Goal: Task Accomplishment & Management: Manage account settings

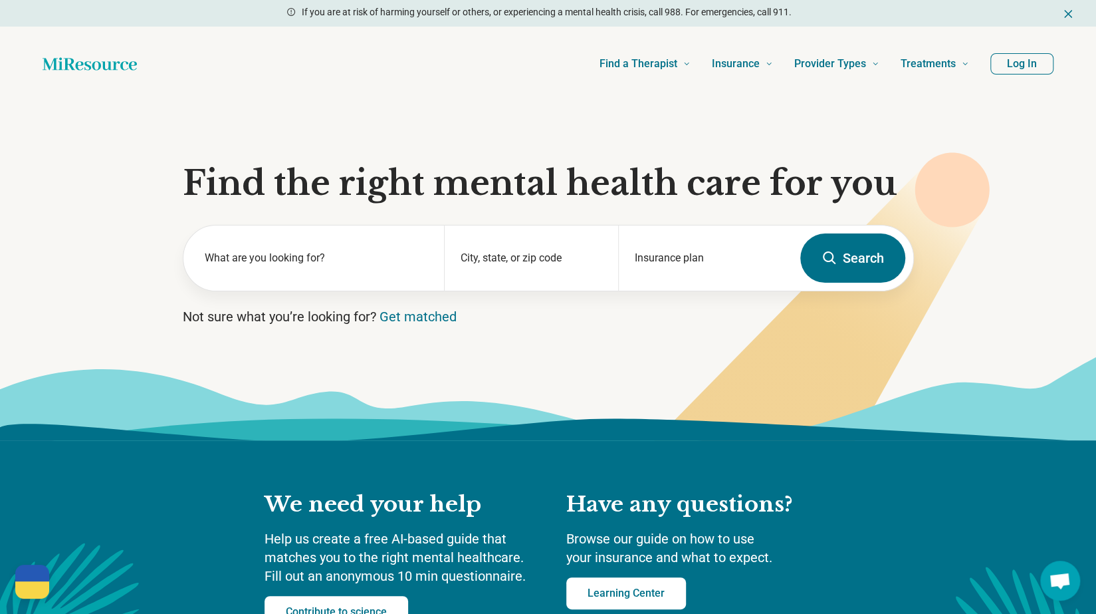
click at [1022, 59] on button "Log In" at bounding box center [1021, 63] width 63 height 21
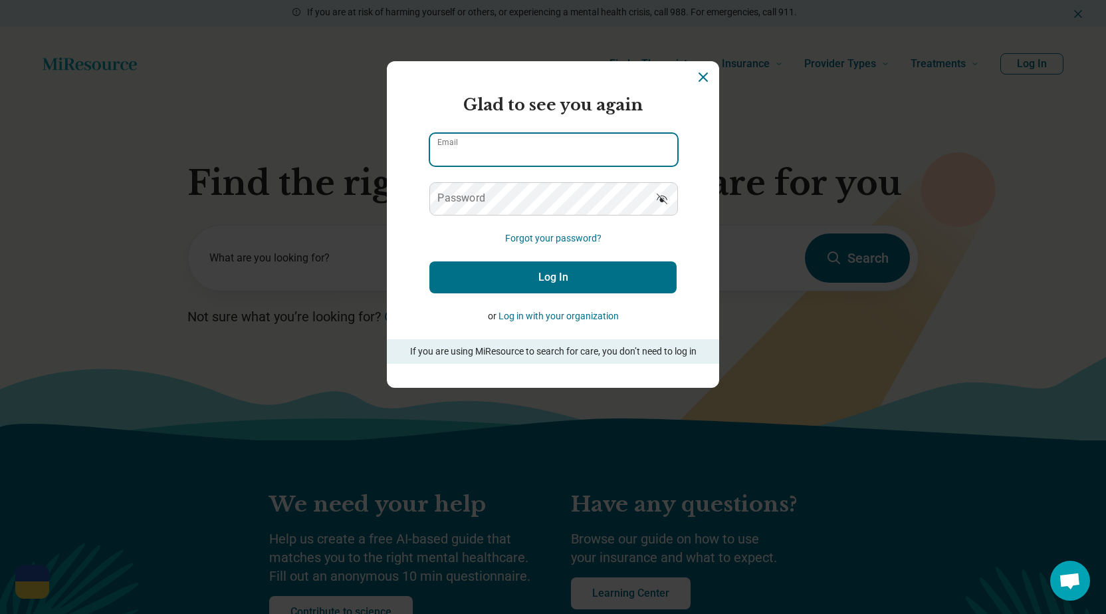
type input "**********"
click at [490, 282] on button "Log In" at bounding box center [552, 277] width 247 height 32
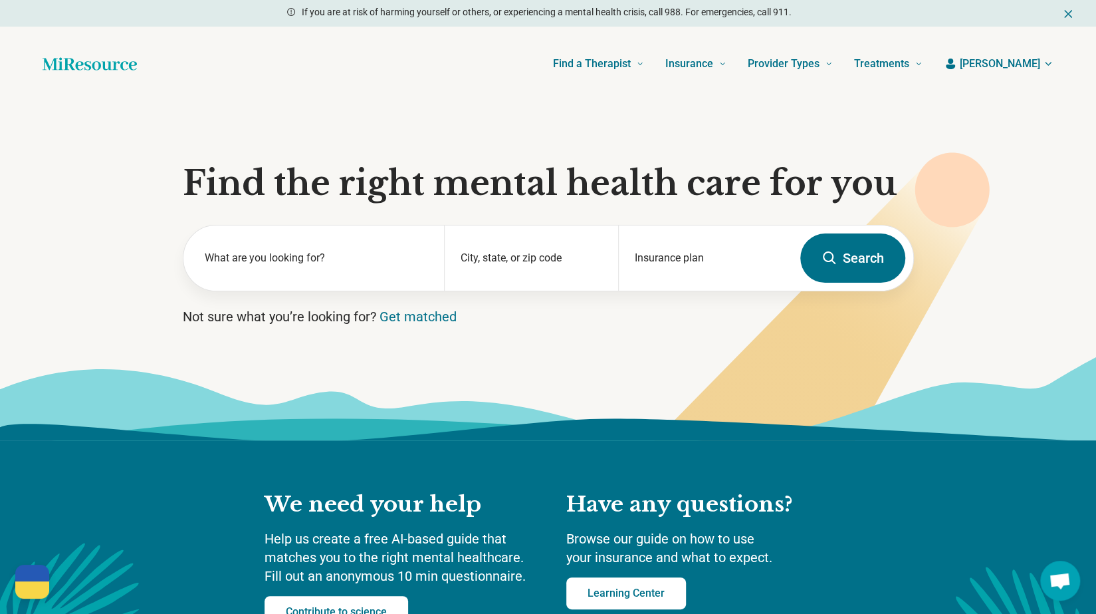
click at [1024, 58] on span "Leah" at bounding box center [1000, 64] width 80 height 16
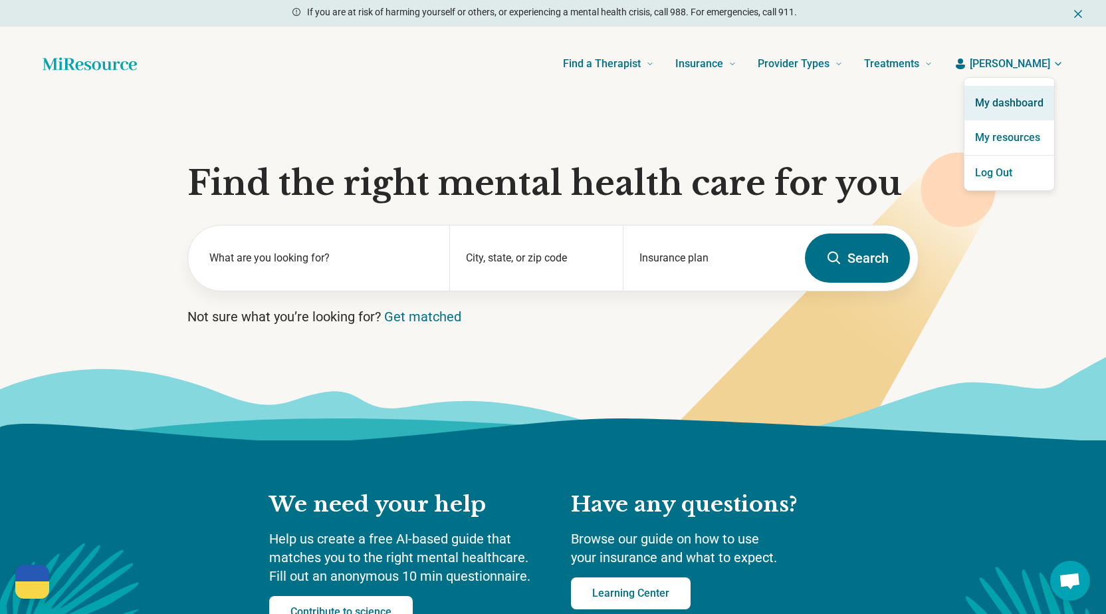
click at [1010, 104] on link "My dashboard" at bounding box center [1009, 103] width 90 height 35
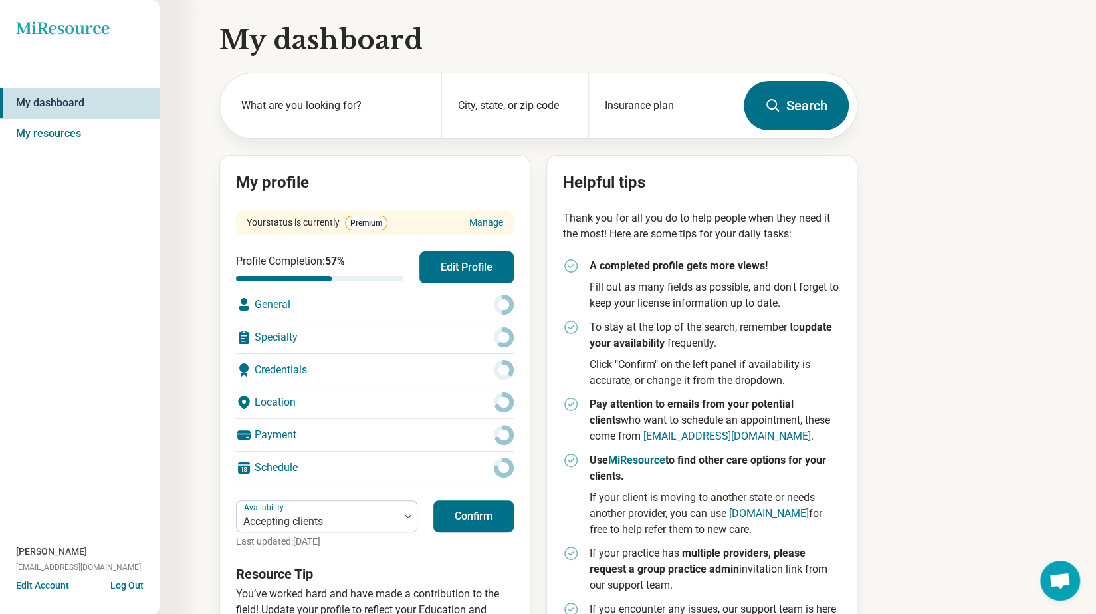
click at [37, 586] on button "Edit Account" at bounding box center [42, 585] width 53 height 14
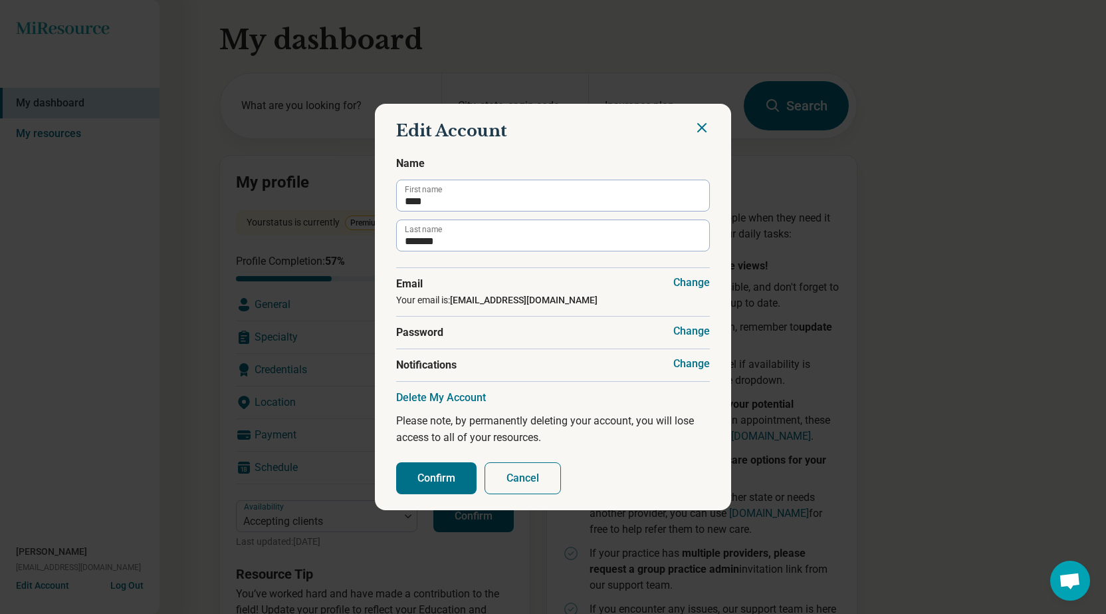
click at [506, 469] on button "Cancel" at bounding box center [523, 478] width 76 height 32
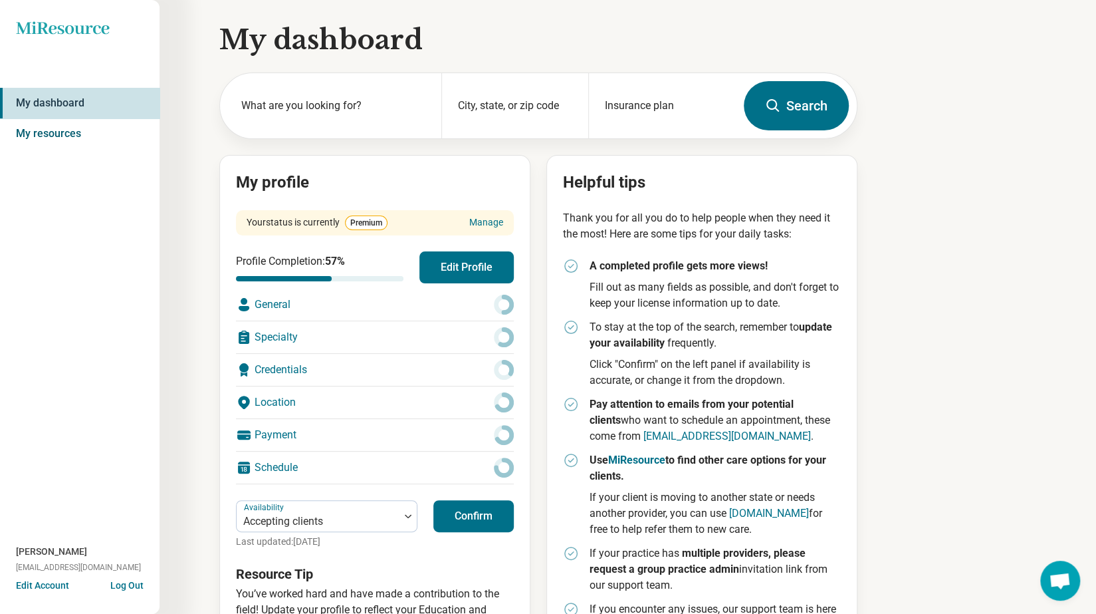
click at [92, 137] on link "My resources" at bounding box center [80, 133] width 160 height 31
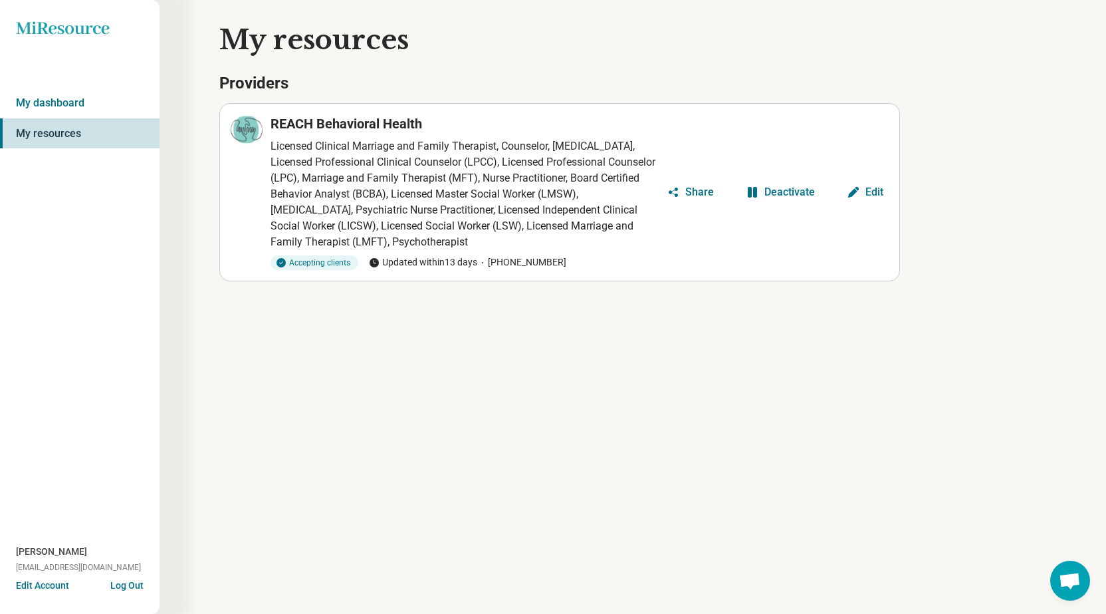
click at [84, 31] on icon "Miresource logo" at bounding box center [63, 27] width 94 height 13
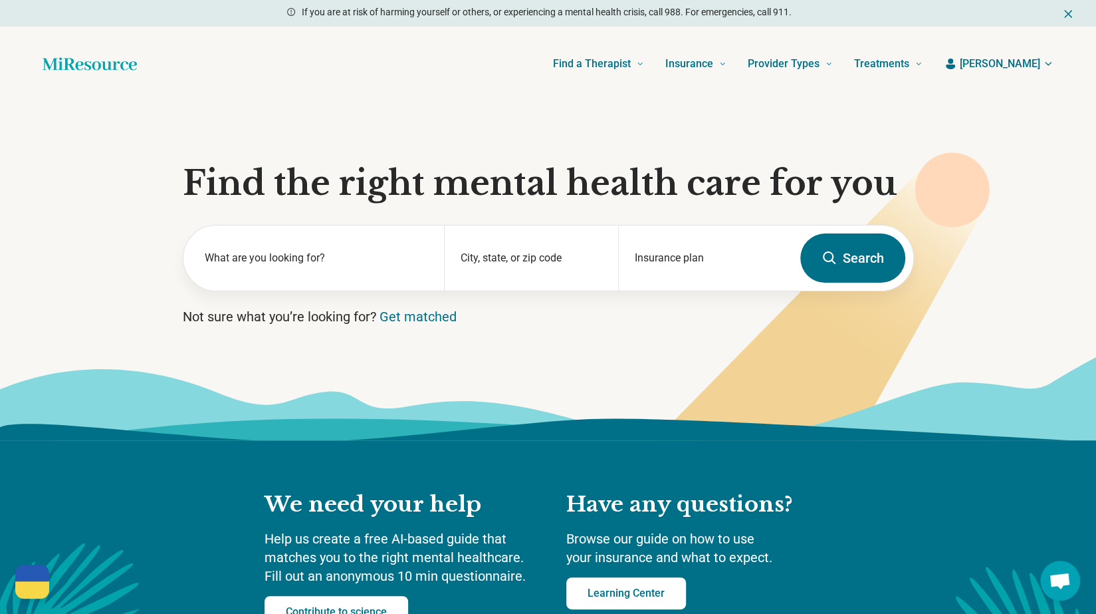
click at [1048, 62] on icon "button" at bounding box center [1048, 63] width 11 height 11
